Goal: Task Accomplishment & Management: Use online tool/utility

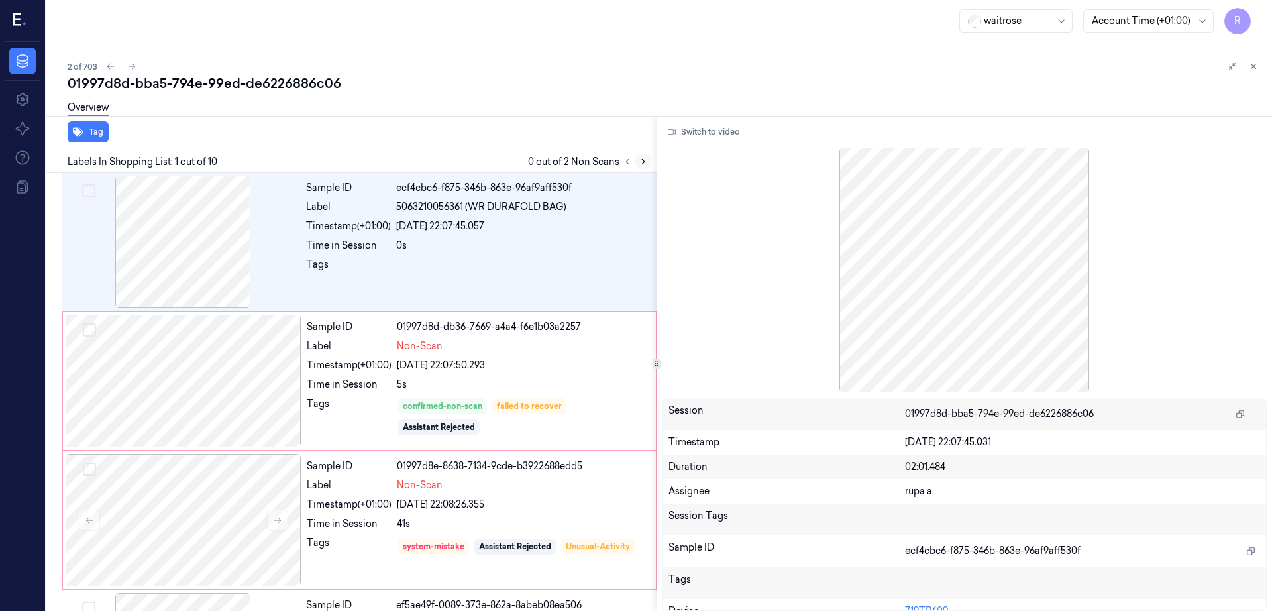
click at [648, 158] on icon at bounding box center [643, 161] width 9 height 9
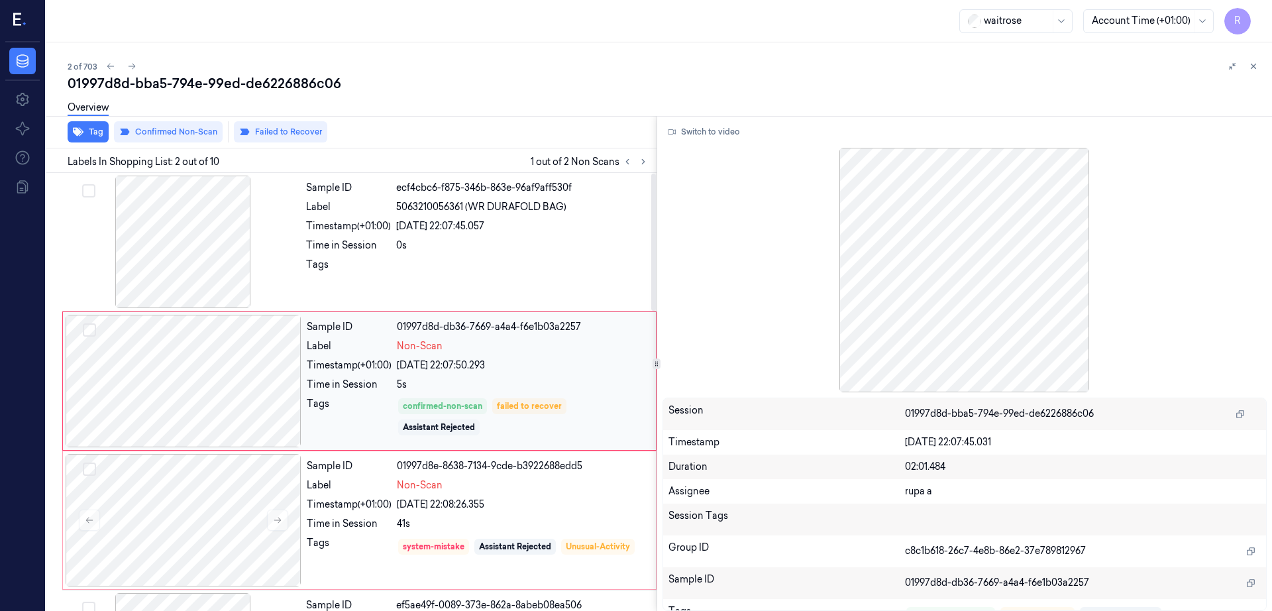
click at [225, 381] on div at bounding box center [184, 381] width 236 height 133
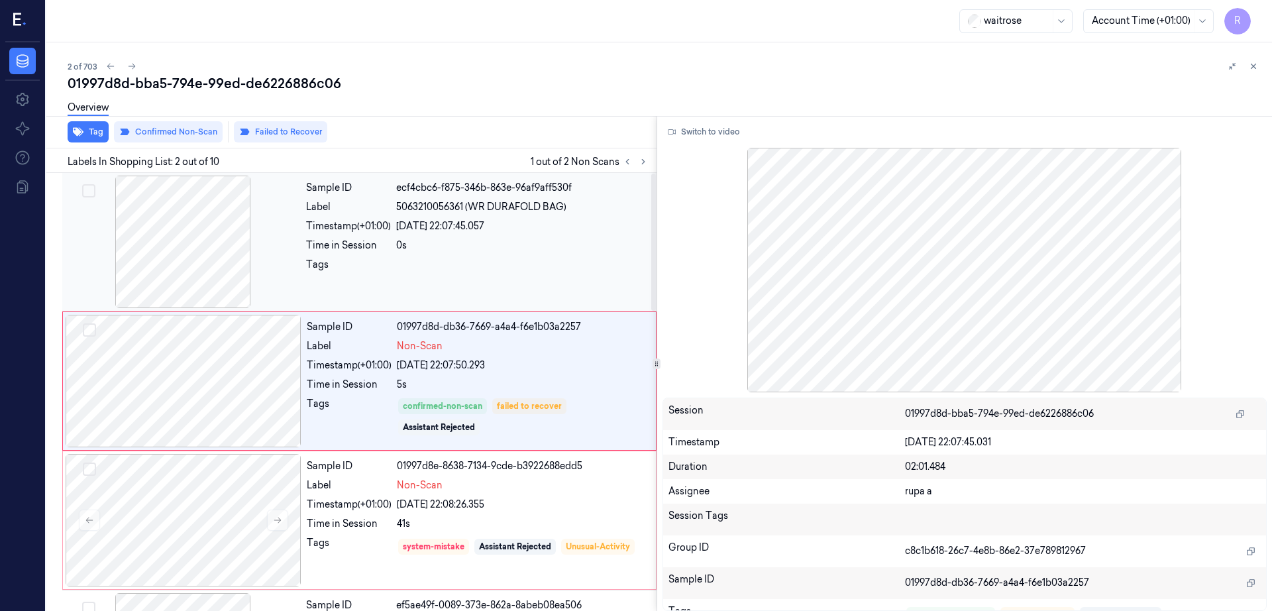
click at [188, 246] on div at bounding box center [183, 242] width 236 height 133
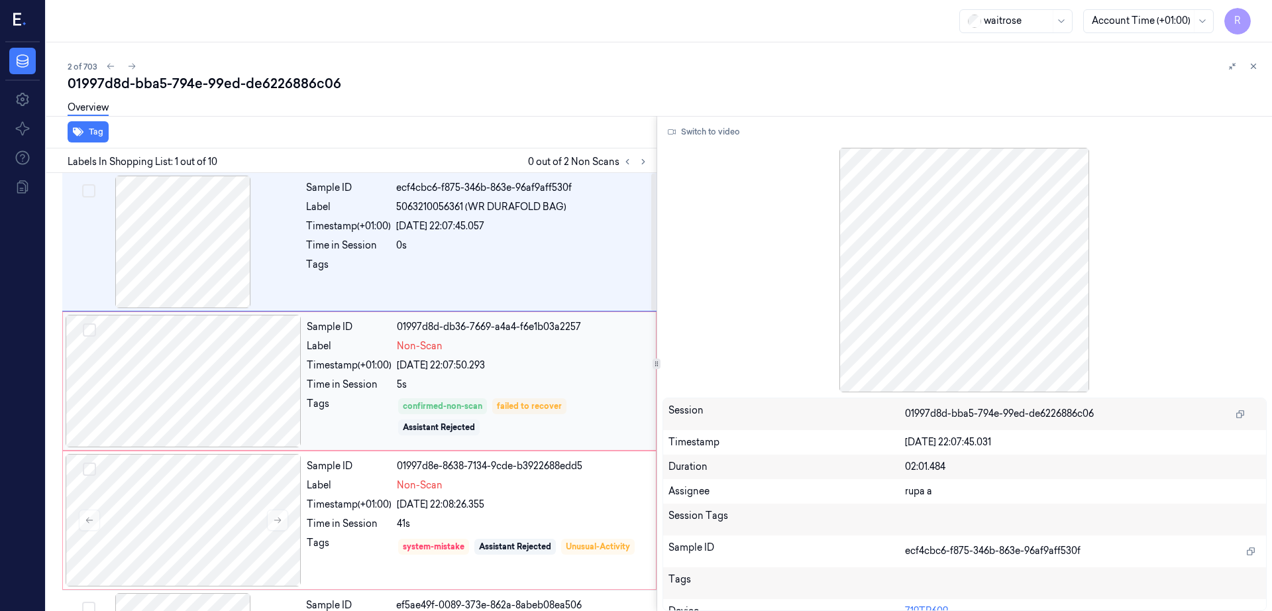
click at [201, 356] on div at bounding box center [184, 381] width 236 height 133
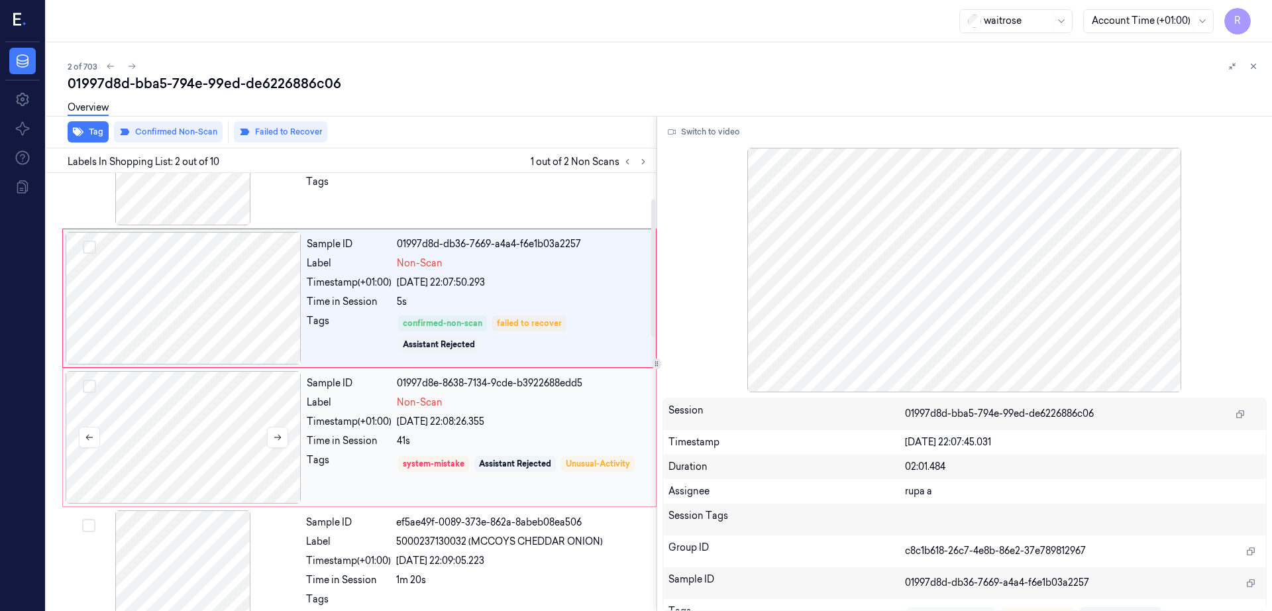
click at [199, 449] on div at bounding box center [184, 437] width 236 height 133
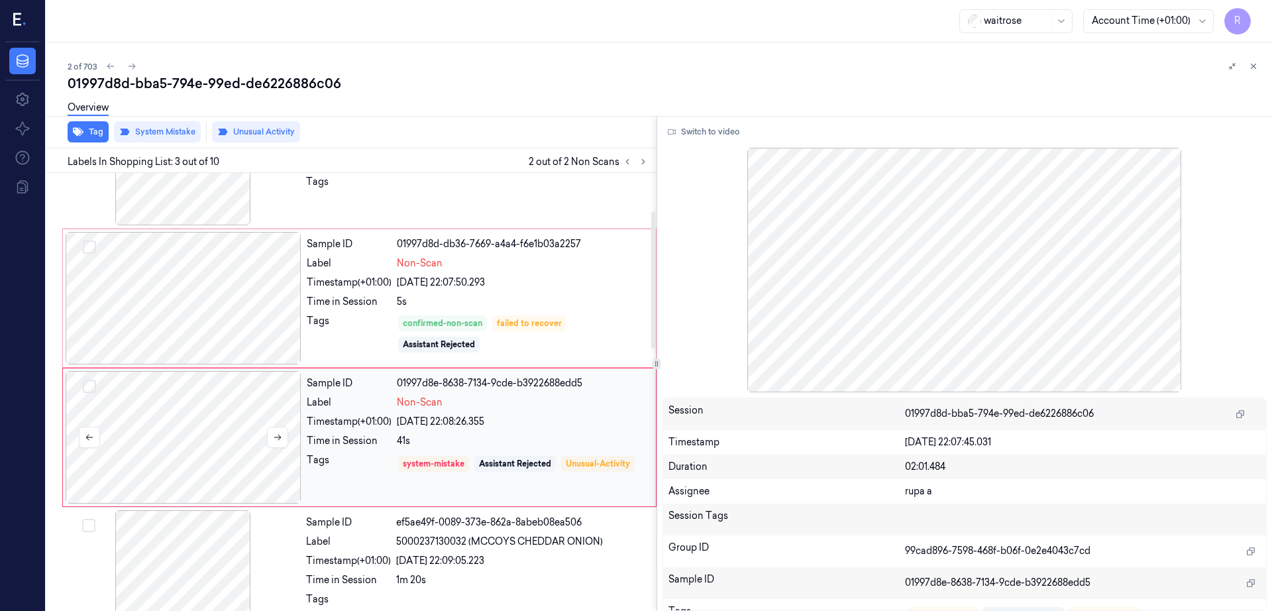
scroll to position [129, 0]
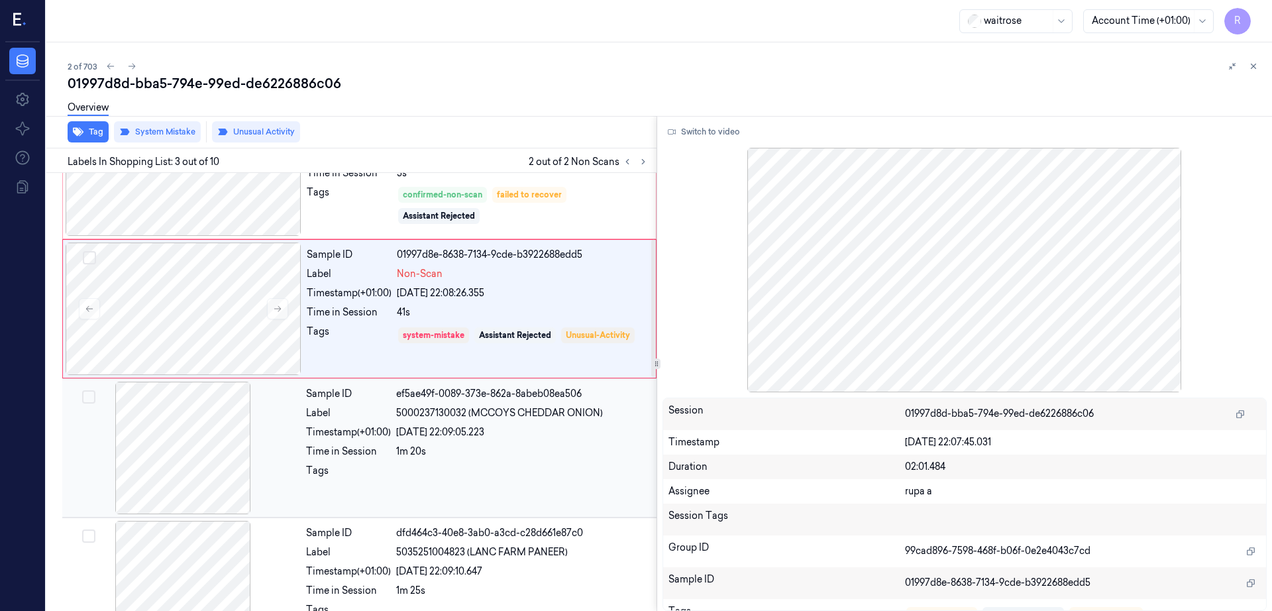
click at [183, 431] on div at bounding box center [183, 448] width 236 height 133
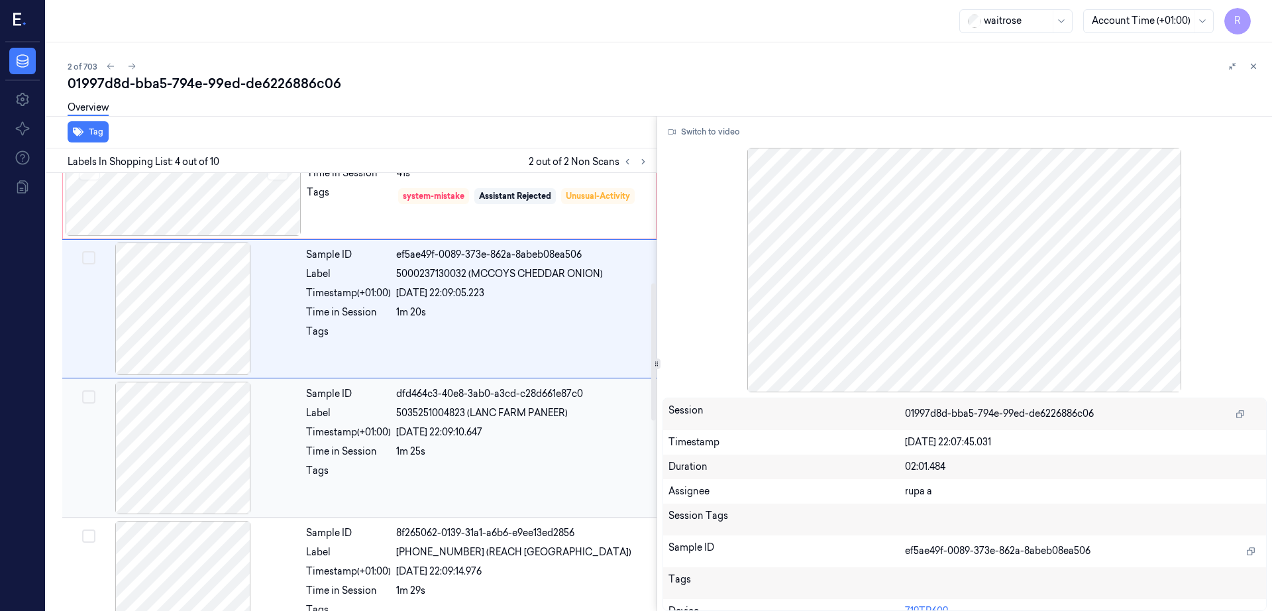
click at [178, 467] on div at bounding box center [183, 448] width 236 height 133
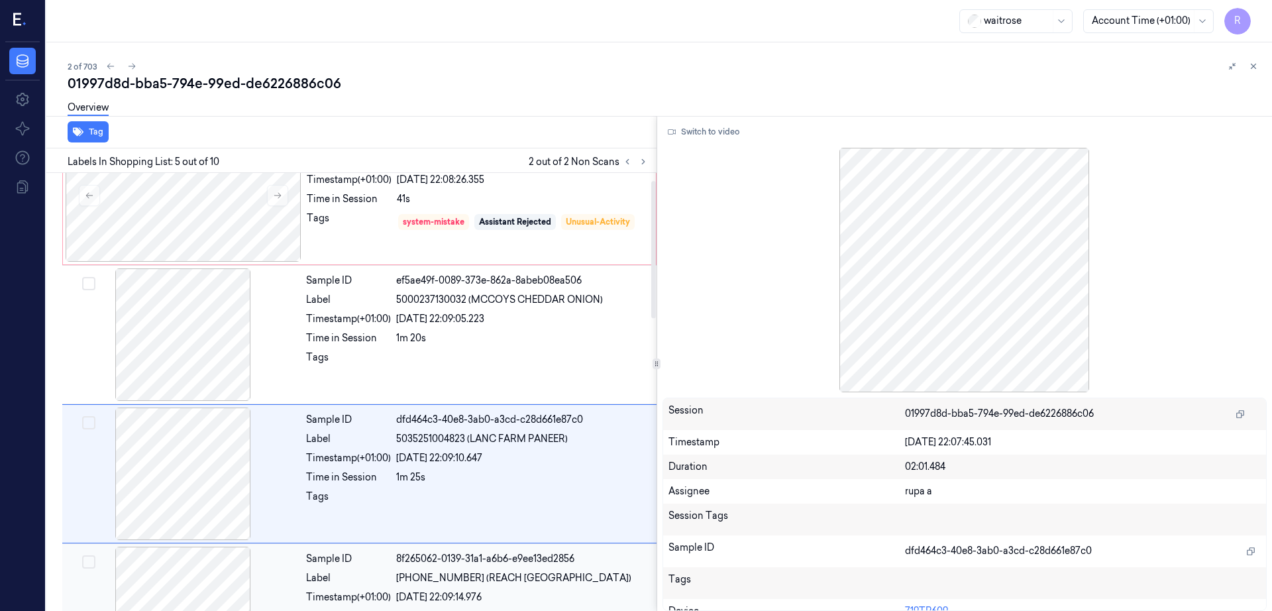
scroll to position [0, 0]
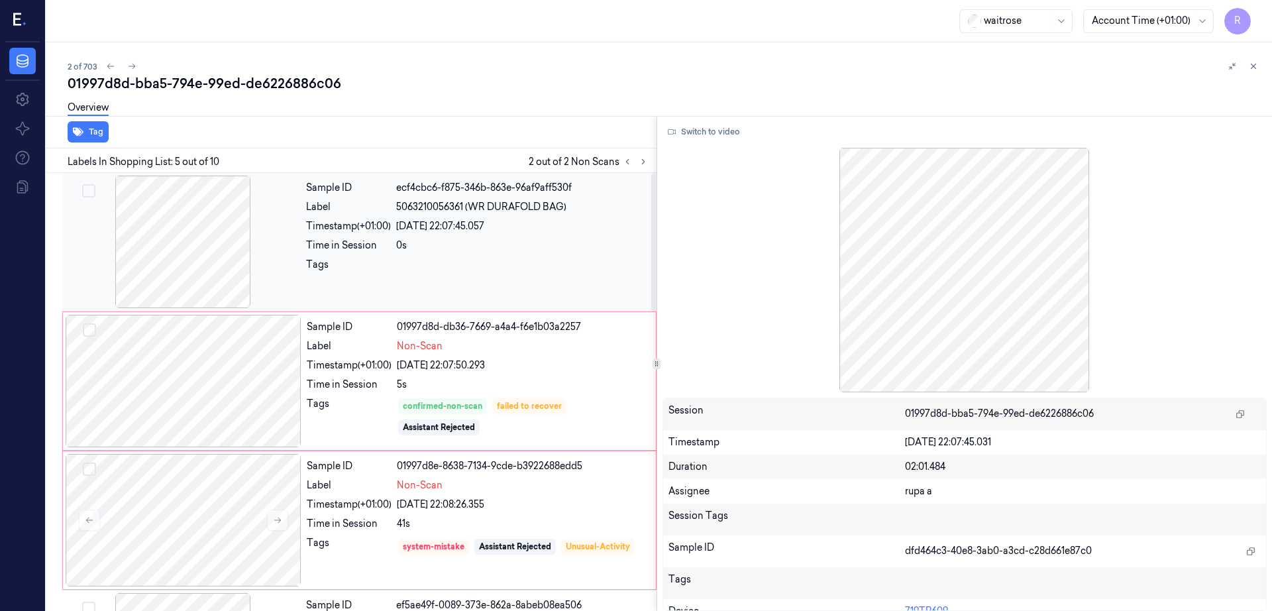
click at [227, 259] on div at bounding box center [183, 242] width 236 height 133
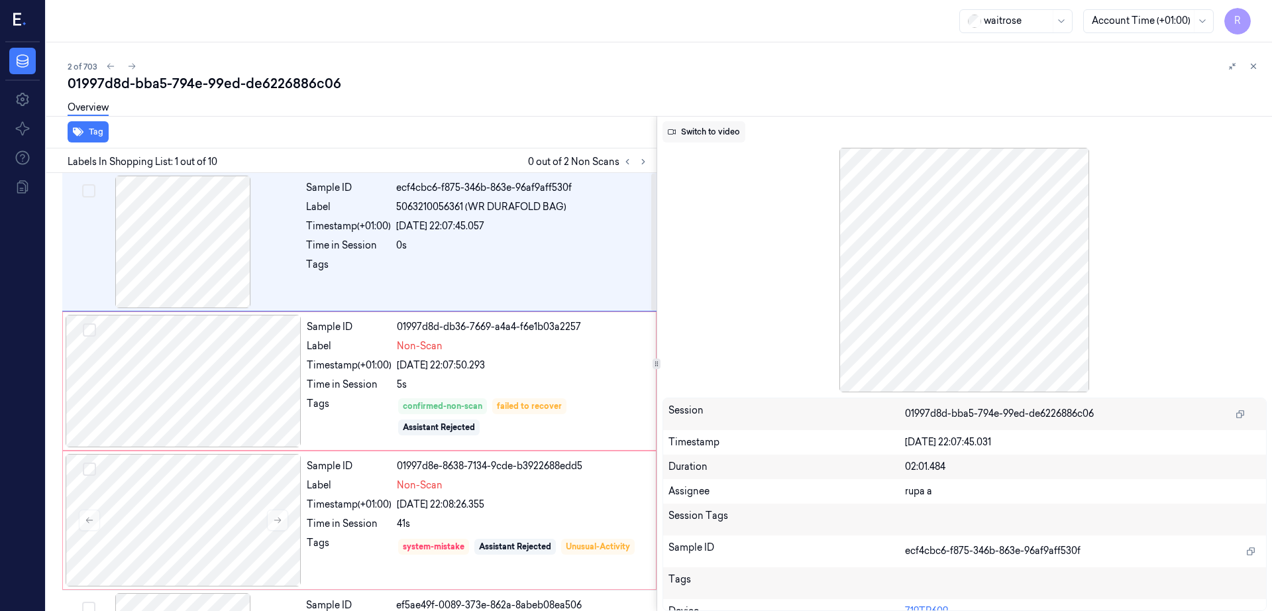
click at [698, 125] on button "Switch to video" at bounding box center [704, 131] width 83 height 21
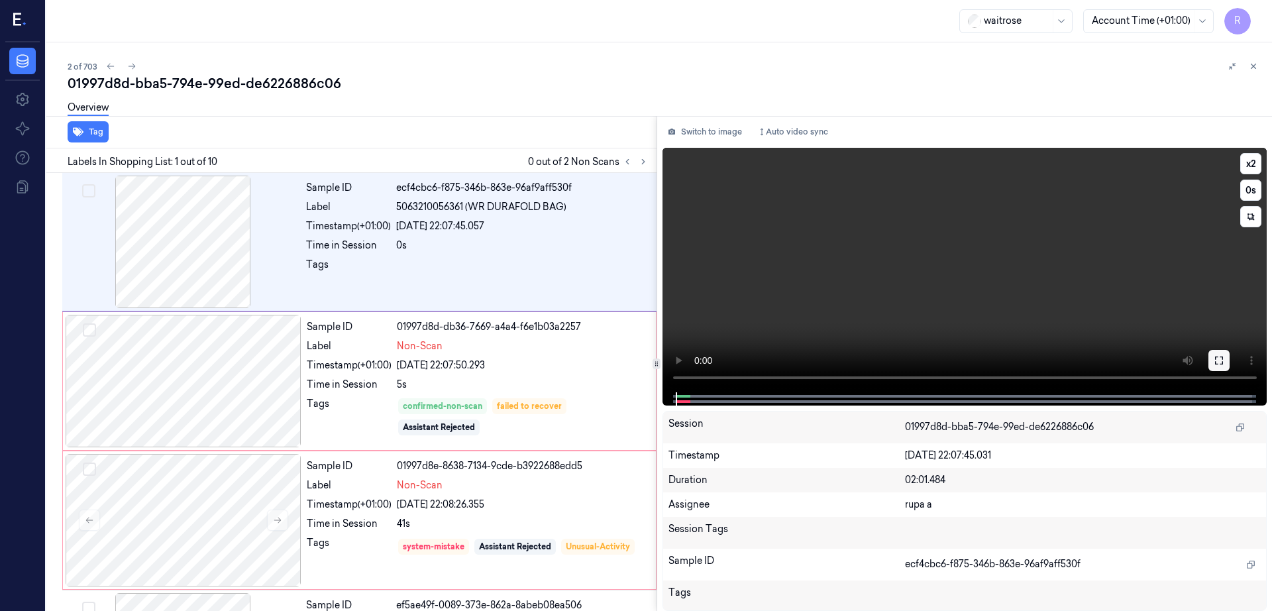
click at [1224, 360] on icon at bounding box center [1219, 360] width 11 height 11
click at [1224, 356] on icon at bounding box center [1219, 360] width 11 height 11
click at [150, 229] on div at bounding box center [183, 242] width 236 height 133
click at [1230, 350] on button at bounding box center [1219, 360] width 21 height 21
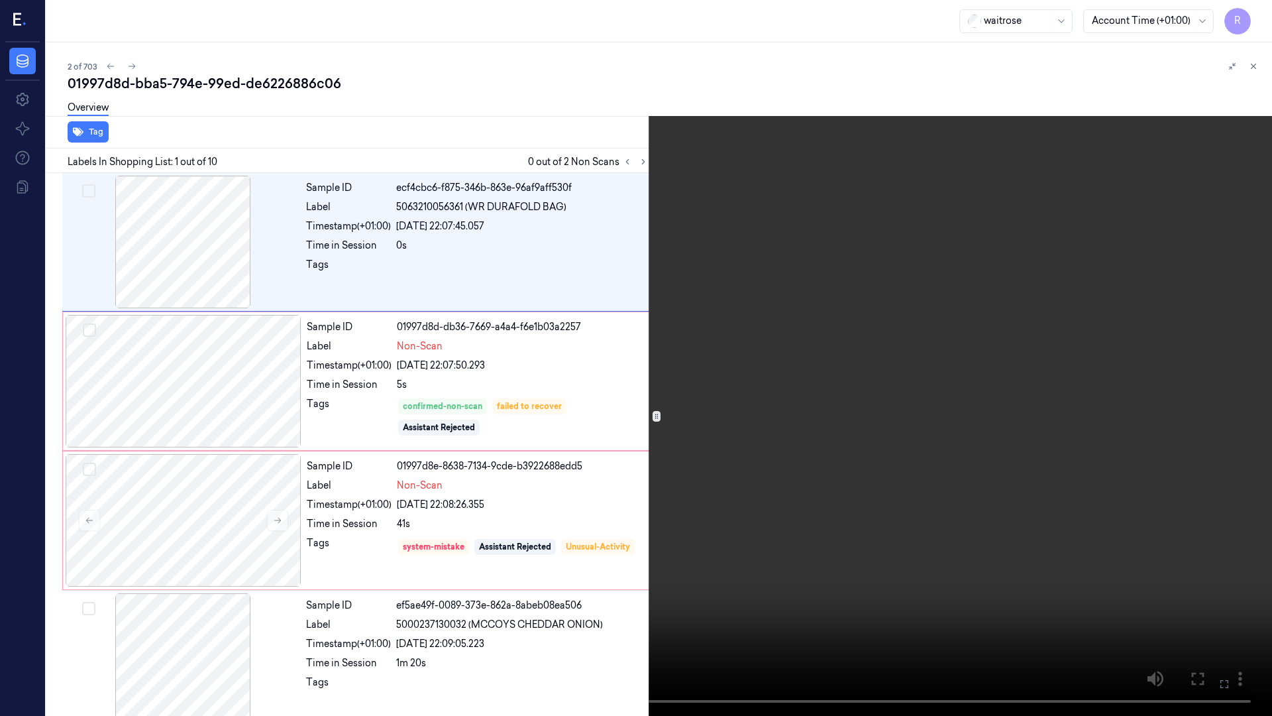
click at [598, 447] on video at bounding box center [636, 358] width 1272 height 716
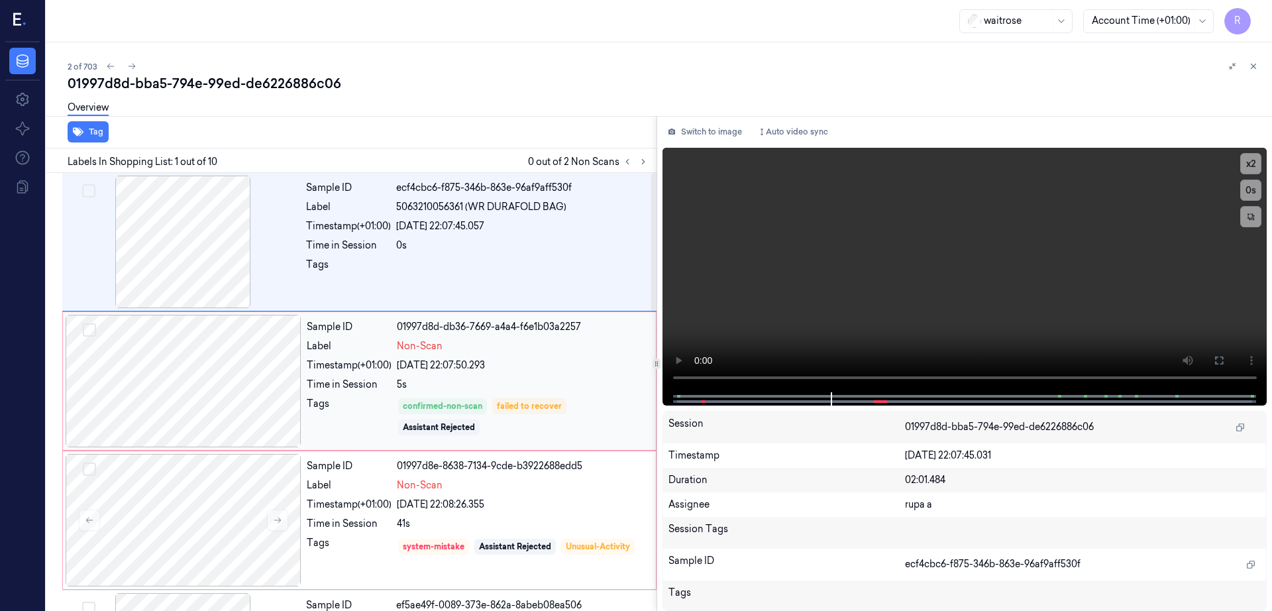
click at [252, 358] on div at bounding box center [184, 381] width 236 height 133
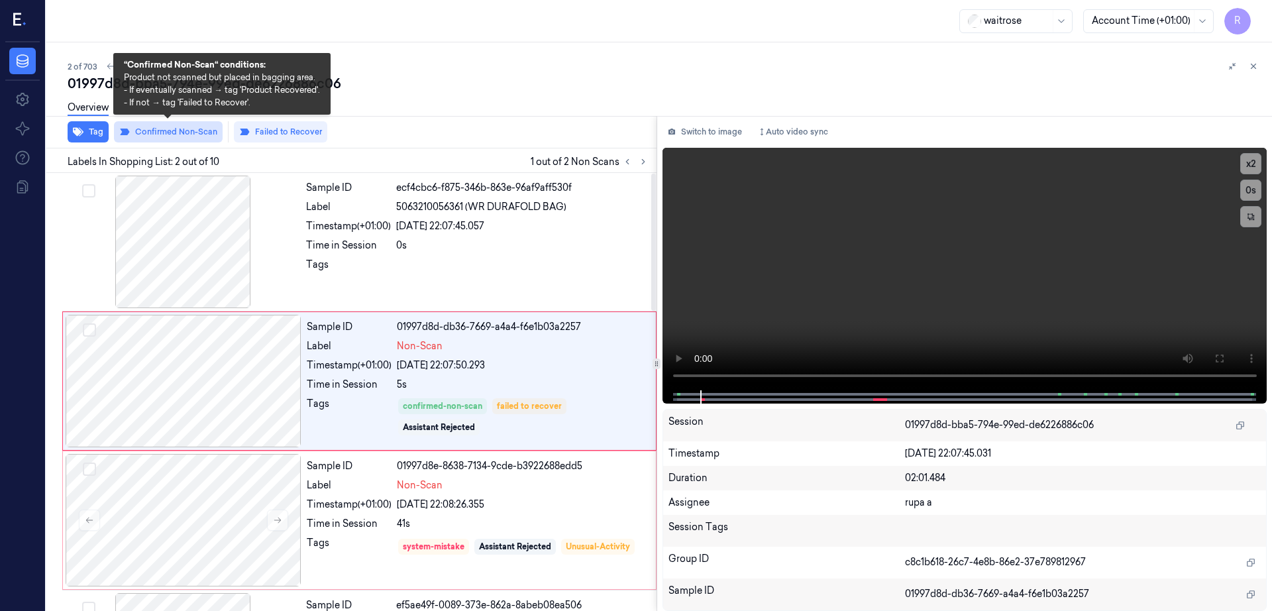
click at [166, 133] on button "Confirmed Non-Scan" at bounding box center [168, 131] width 109 height 21
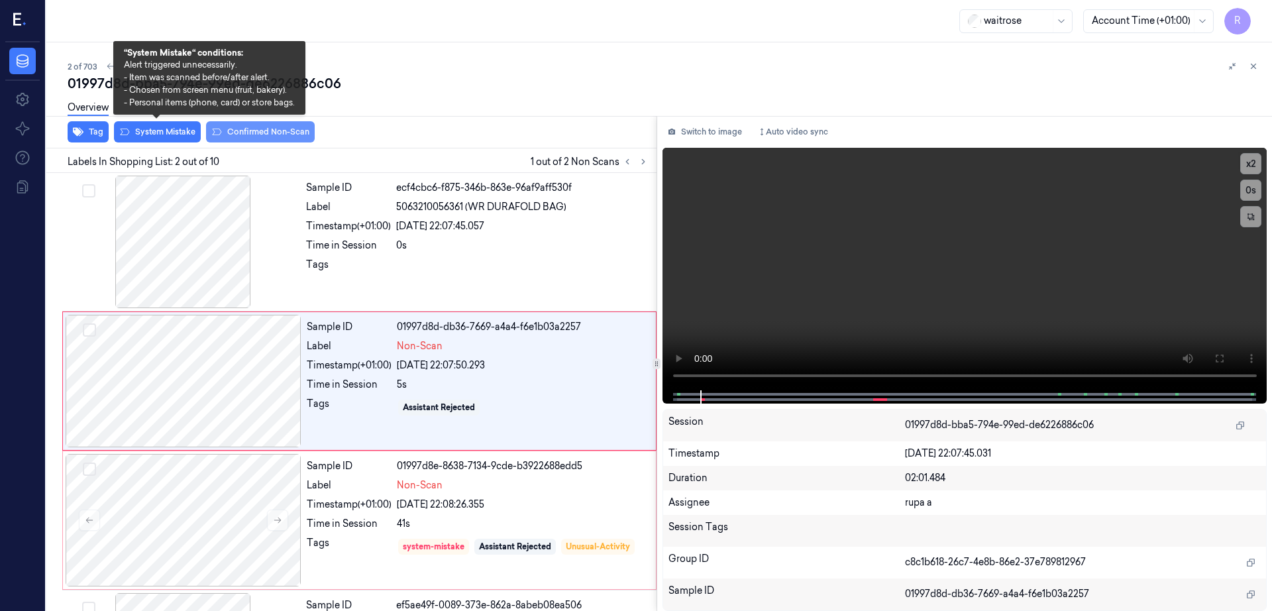
click at [166, 135] on button "System Mistake" at bounding box center [157, 131] width 87 height 21
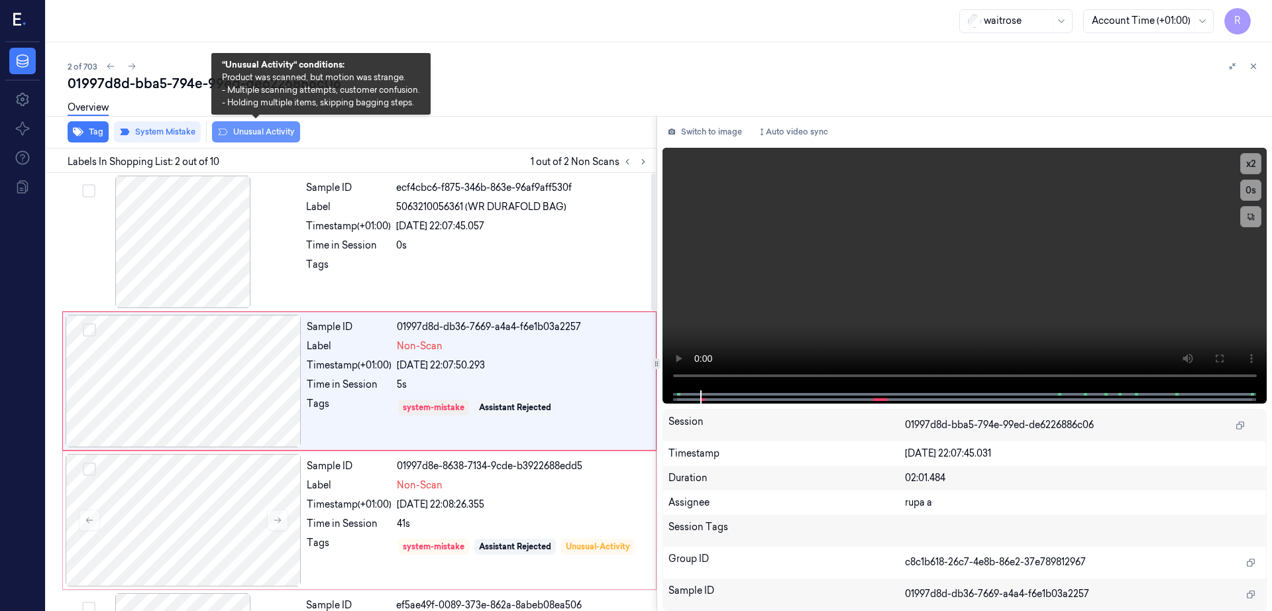
click at [284, 133] on button "Unusual Activity" at bounding box center [256, 131] width 88 height 21
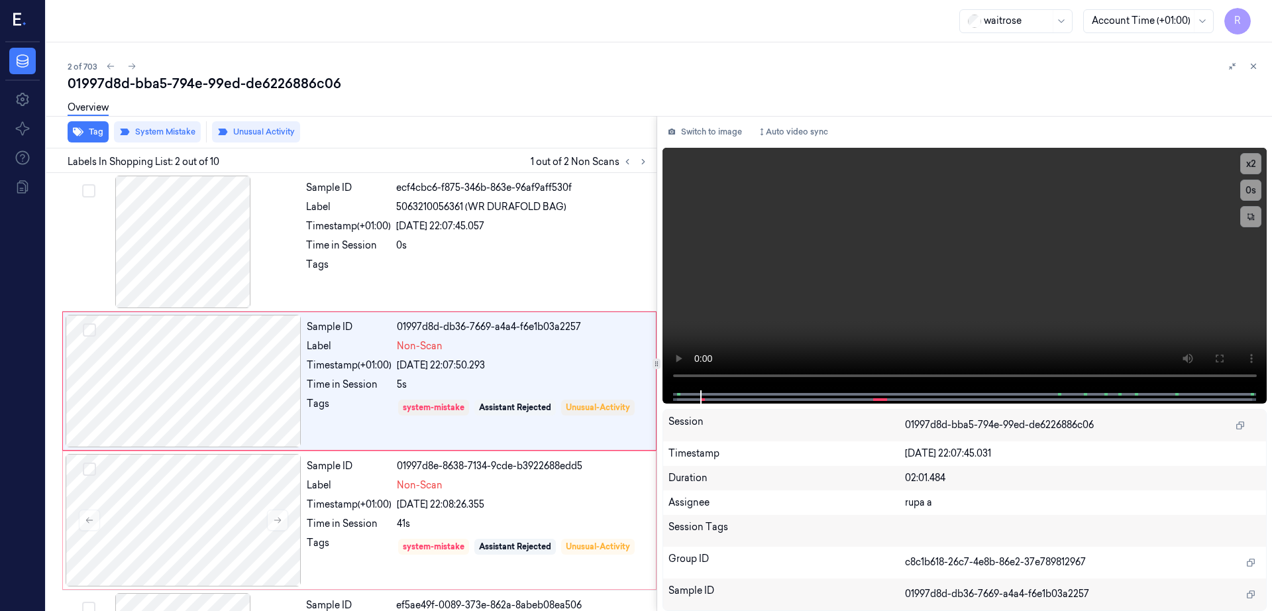
click at [245, 74] on div "01997d8d-bba5-794e-99ed-de6226886c06" at bounding box center [665, 83] width 1194 height 19
click at [248, 89] on div "01997d8d-bba5-794e-99ed-de6226886c06" at bounding box center [665, 83] width 1194 height 19
copy div "de6226886c06"
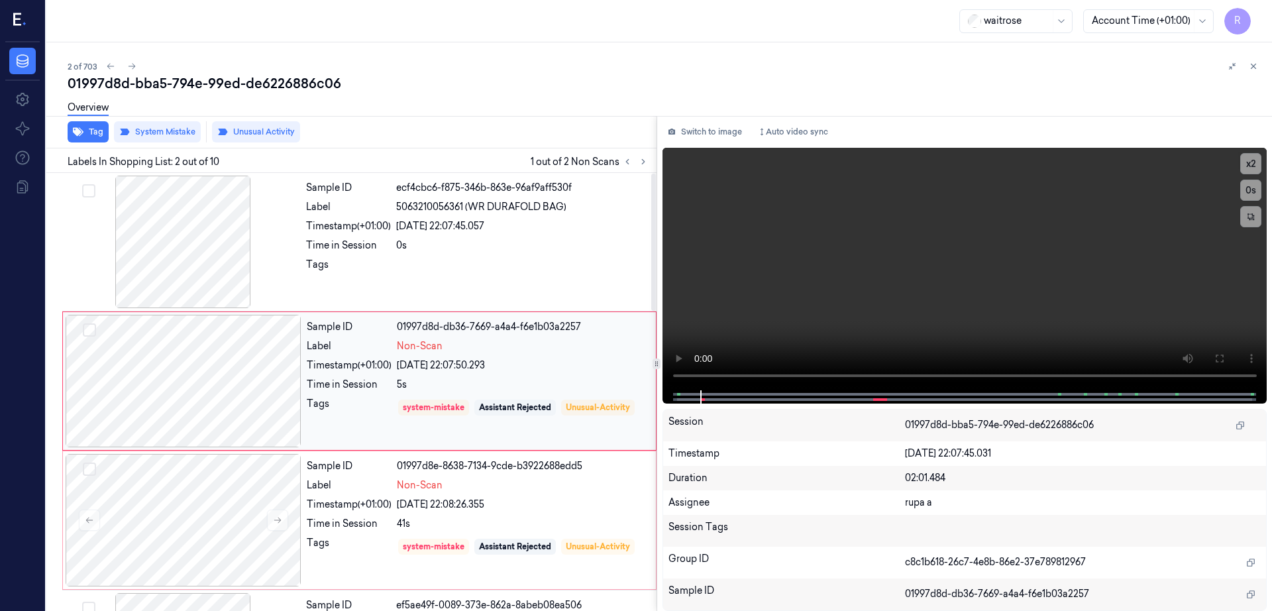
click at [201, 404] on div at bounding box center [184, 381] width 236 height 133
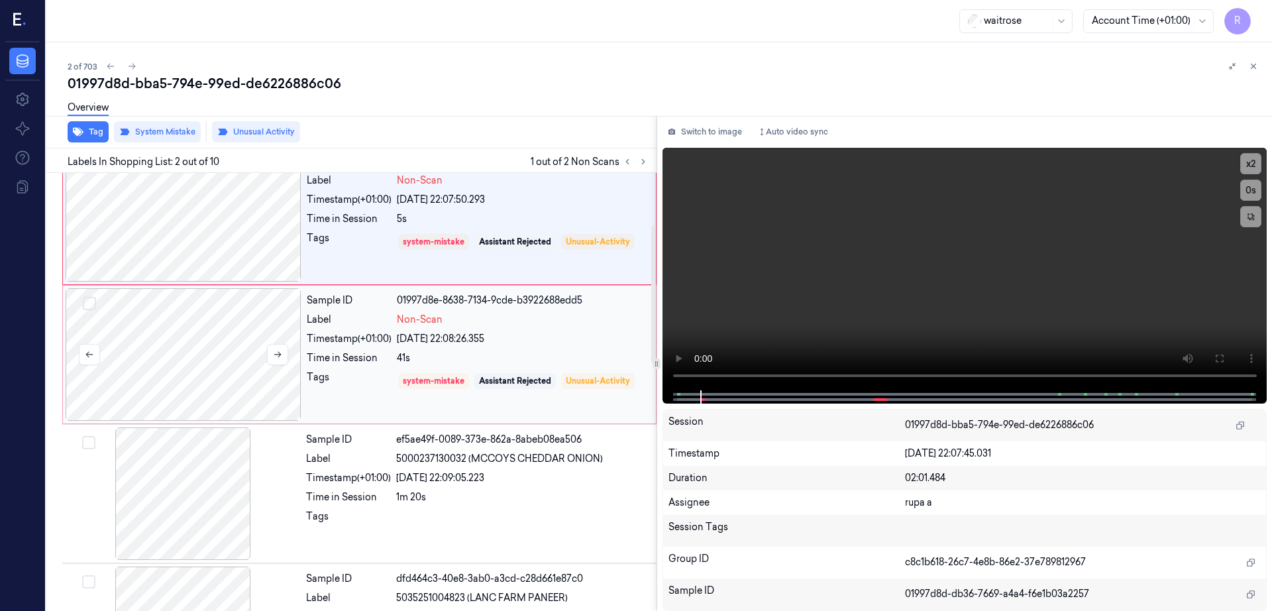
click at [158, 415] on div at bounding box center [184, 354] width 236 height 133
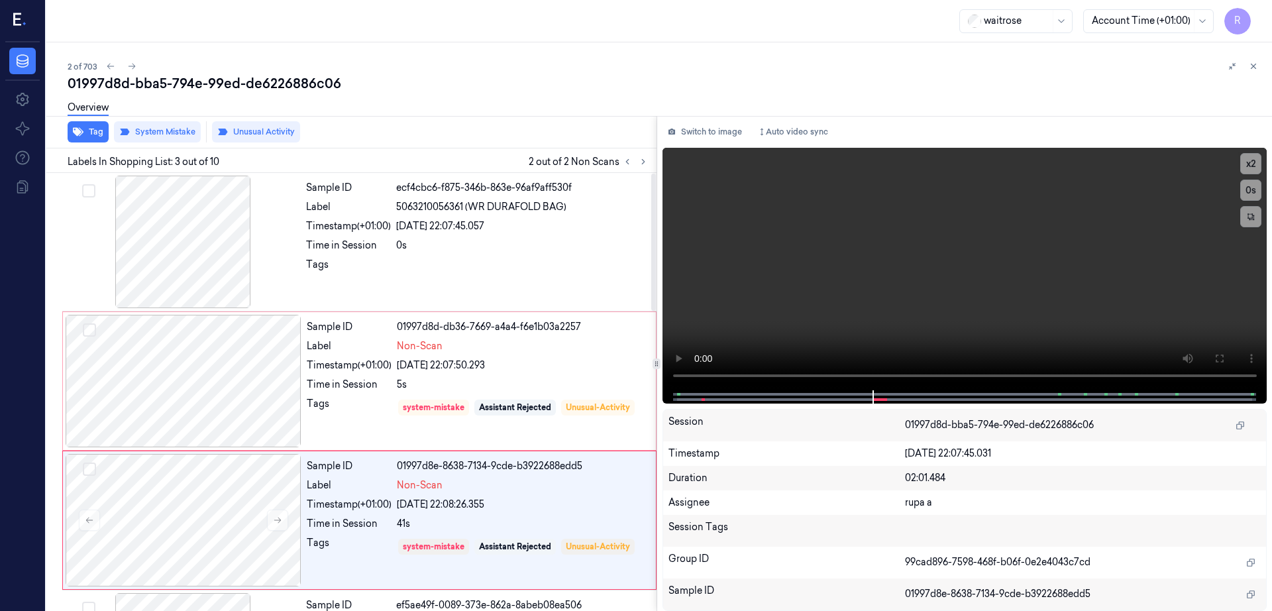
click at [718, 146] on div "Switch to image Auto video sync x 2 0 s Session 01997d8d-bba5-794e-99ed-de62268…" at bounding box center [965, 363] width 616 height 495
click at [718, 134] on button "Switch to image" at bounding box center [705, 131] width 85 height 21
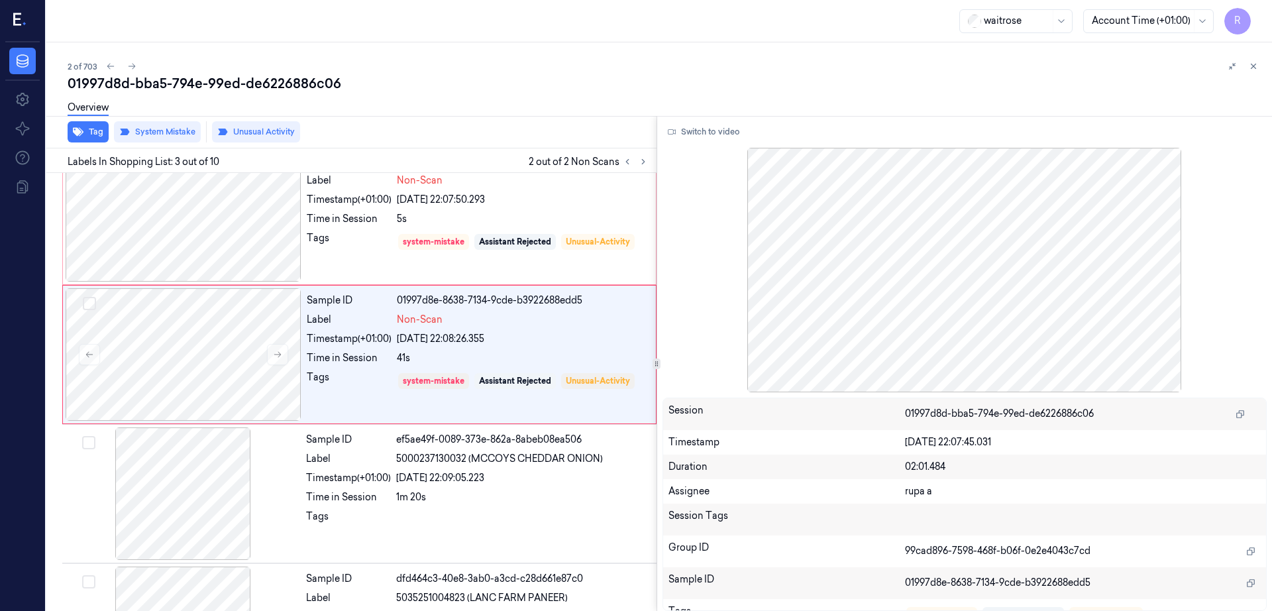
scroll to position [129, 0]
